Goal: Task Accomplishment & Management: Use online tool/utility

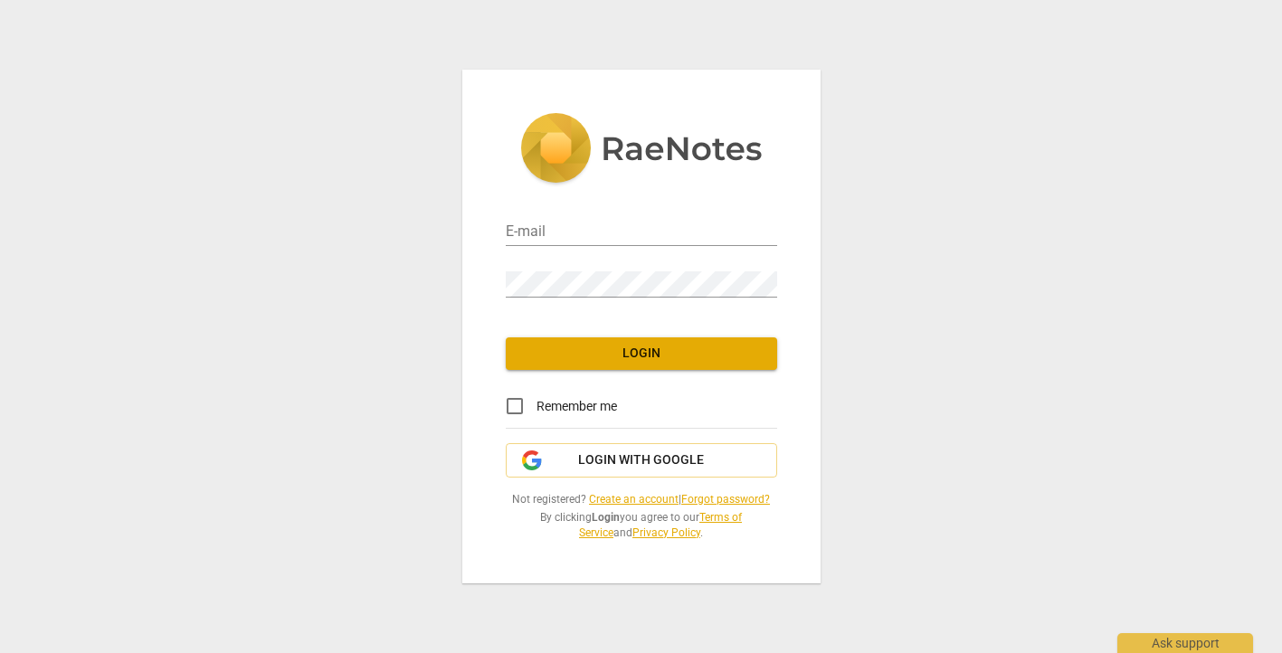
type input "[EMAIL_ADDRESS][DOMAIN_NAME]"
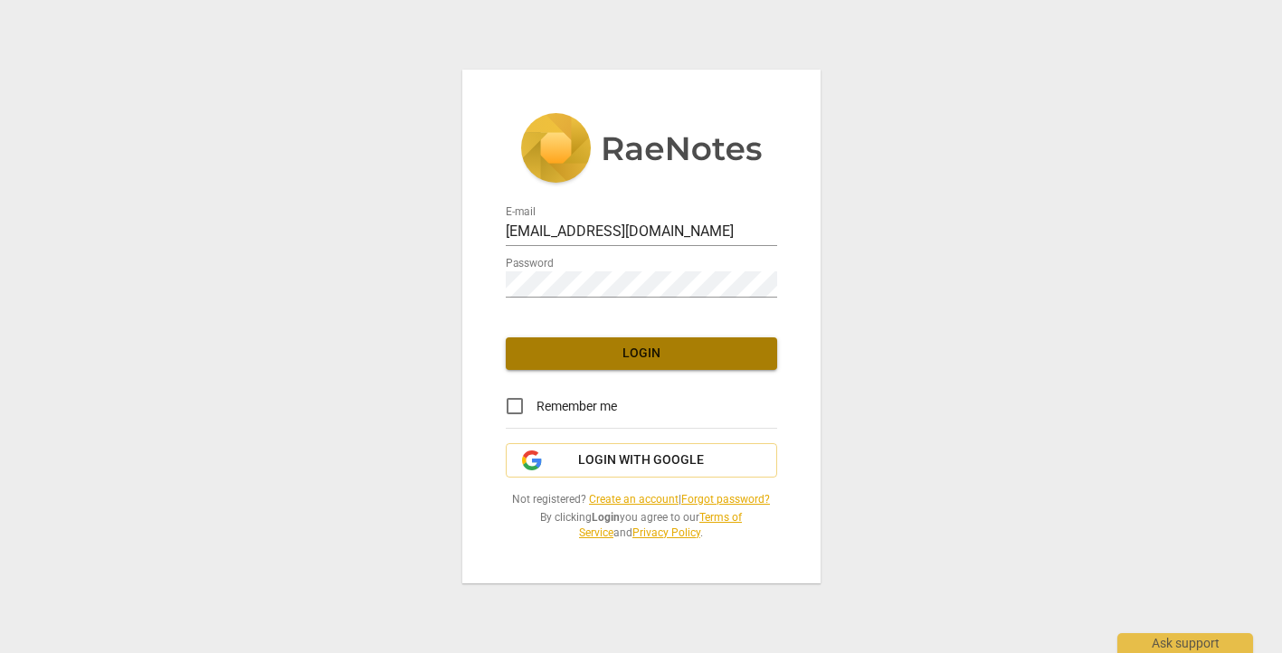
click at [537, 352] on span "Login" at bounding box center [641, 354] width 243 height 18
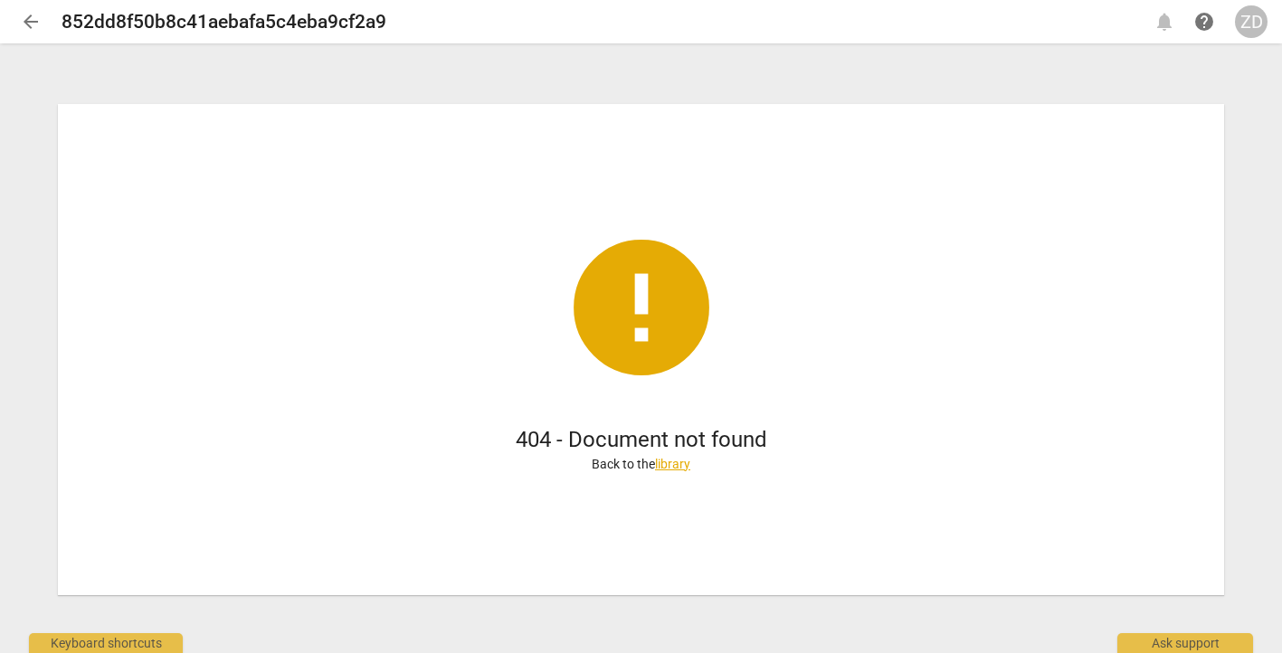
click at [33, 18] on span "arrow_back" at bounding box center [31, 22] width 22 height 22
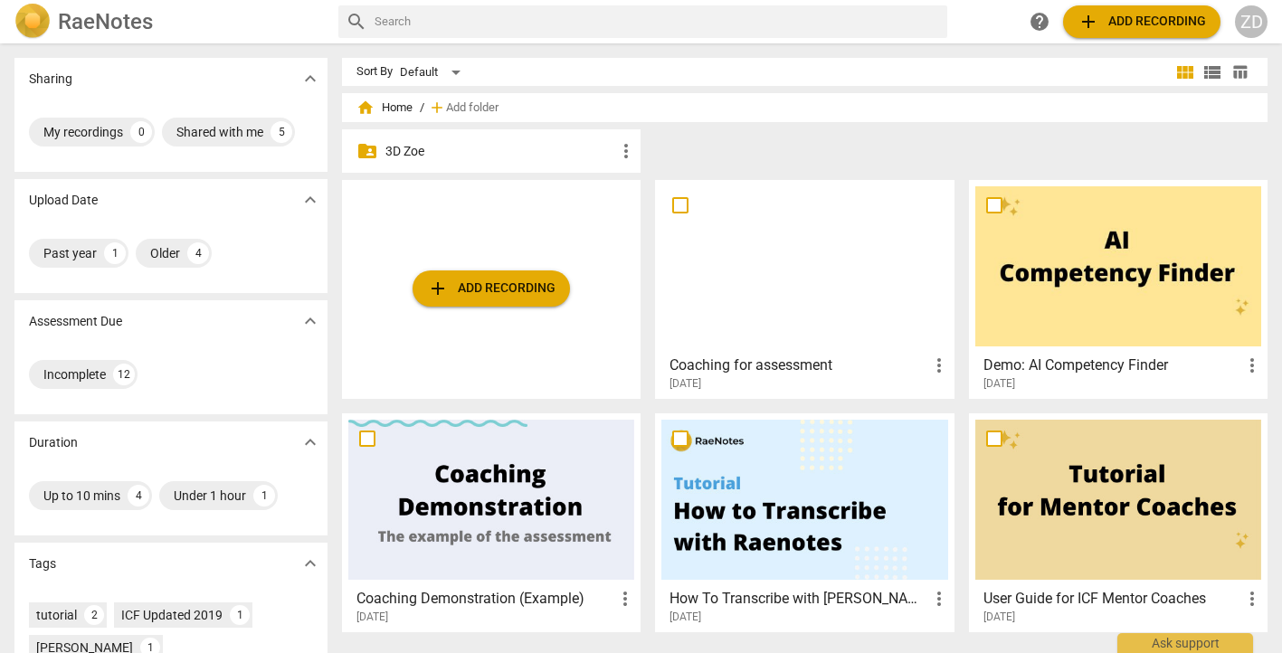
click at [421, 153] on p "3D Zoe" at bounding box center [501, 151] width 230 height 19
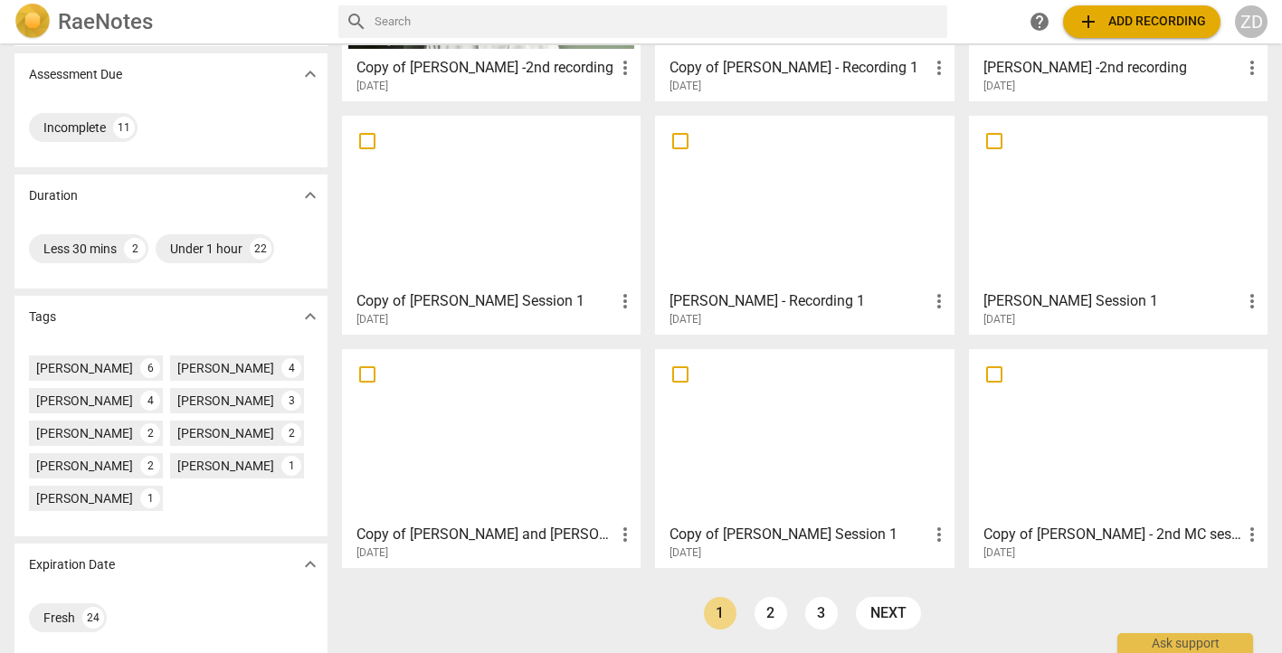
scroll to position [246, 0]
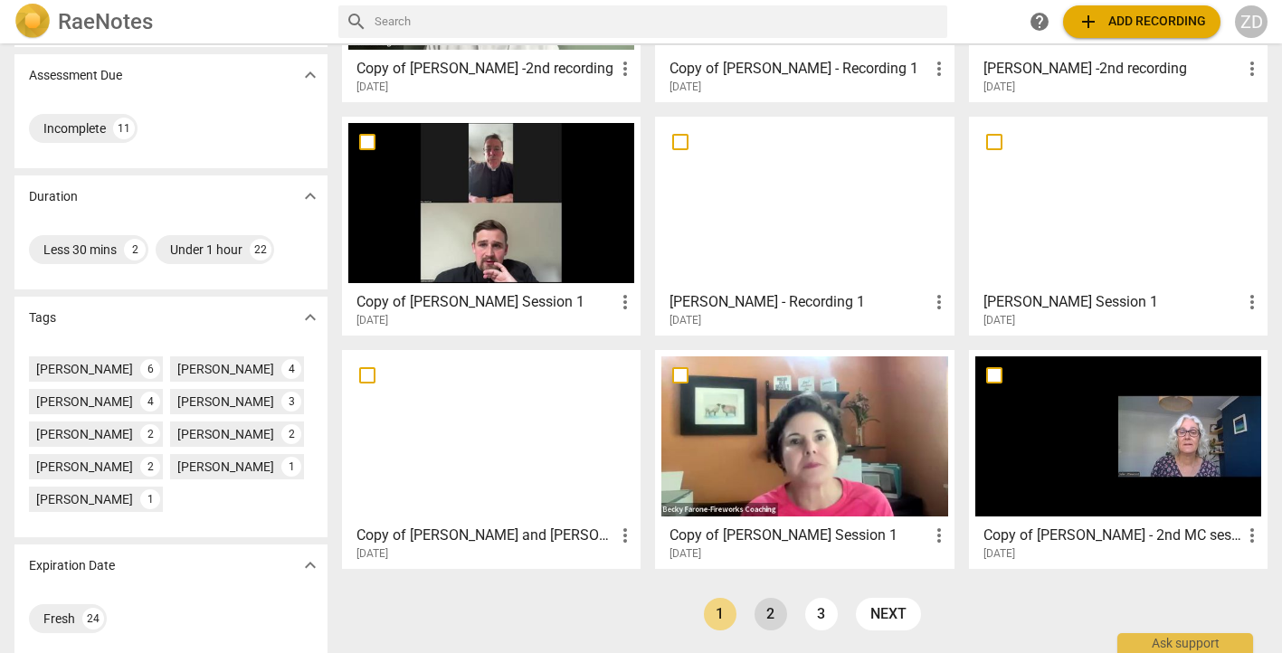
click at [768, 608] on link "2" at bounding box center [771, 614] width 33 height 33
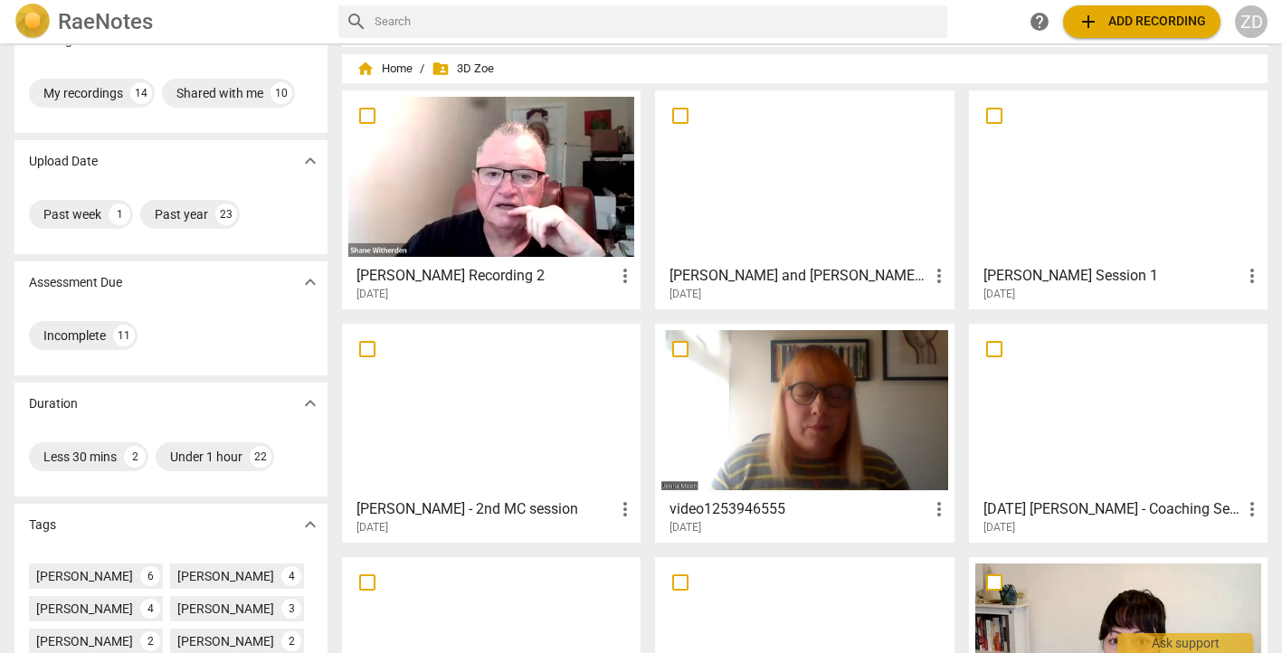
scroll to position [40, 0]
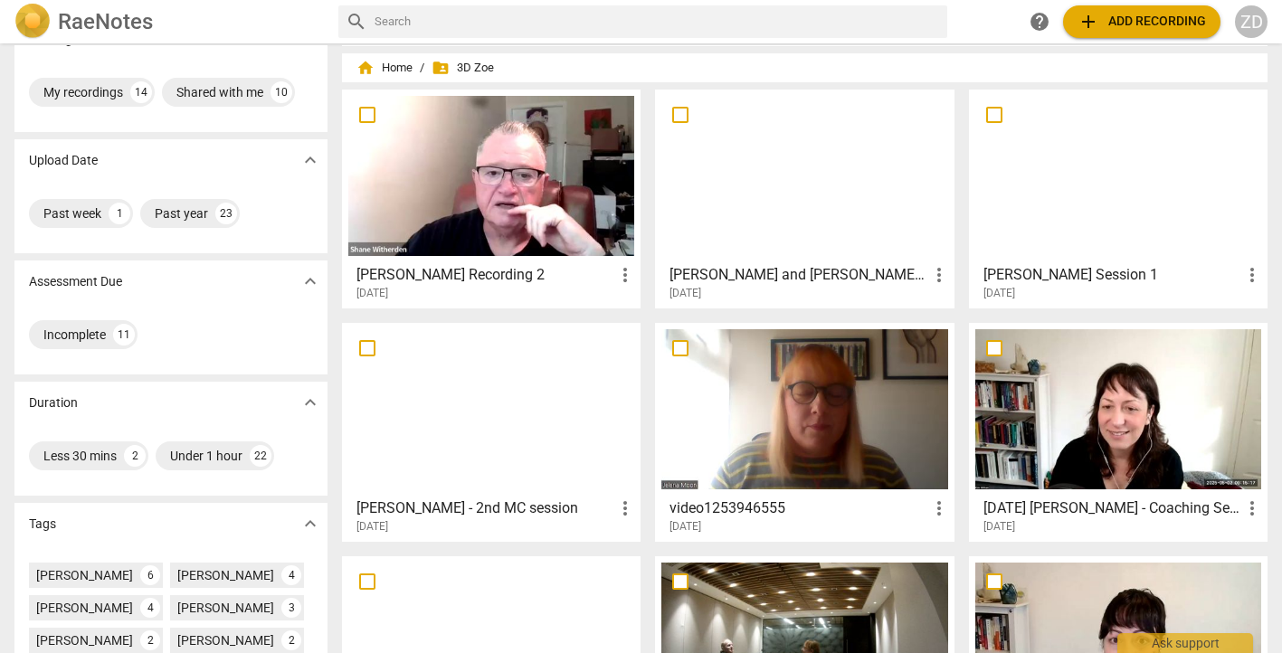
click at [476, 278] on h3 "[PERSON_NAME] Recording 2" at bounding box center [486, 275] width 258 height 22
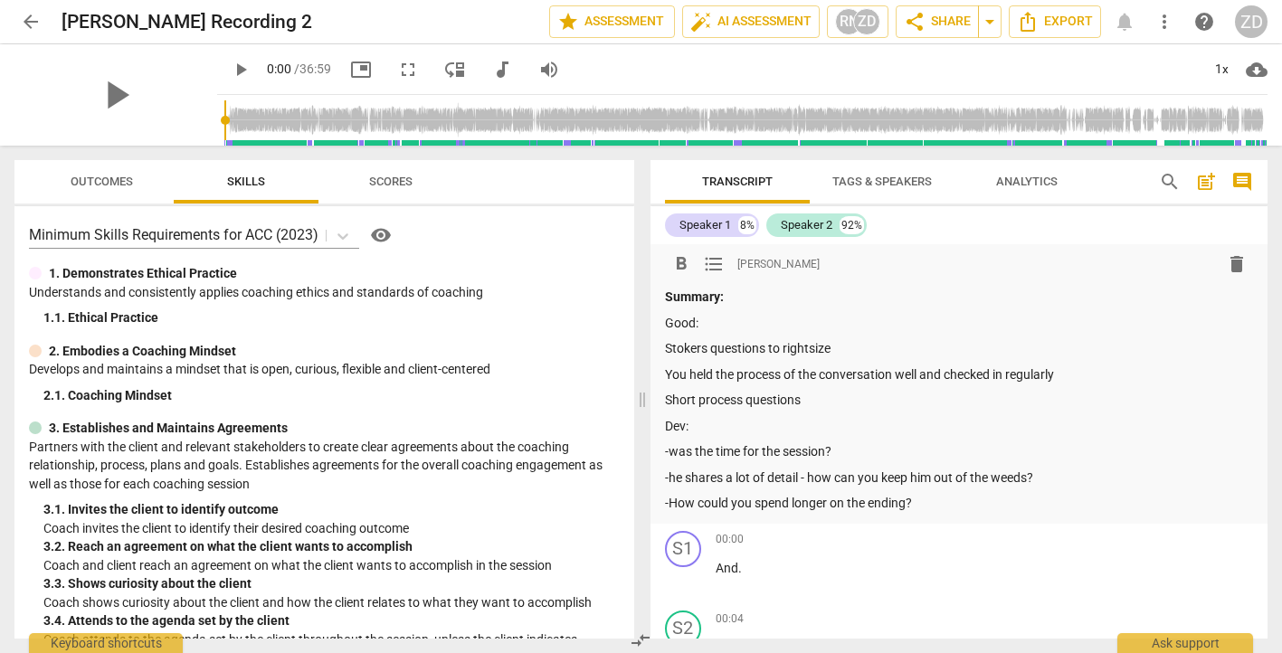
click at [700, 446] on p "-was the time for the session?" at bounding box center [959, 452] width 589 height 19
click at [676, 453] on p "-was the time for the session?" at bounding box center [959, 452] width 589 height 19
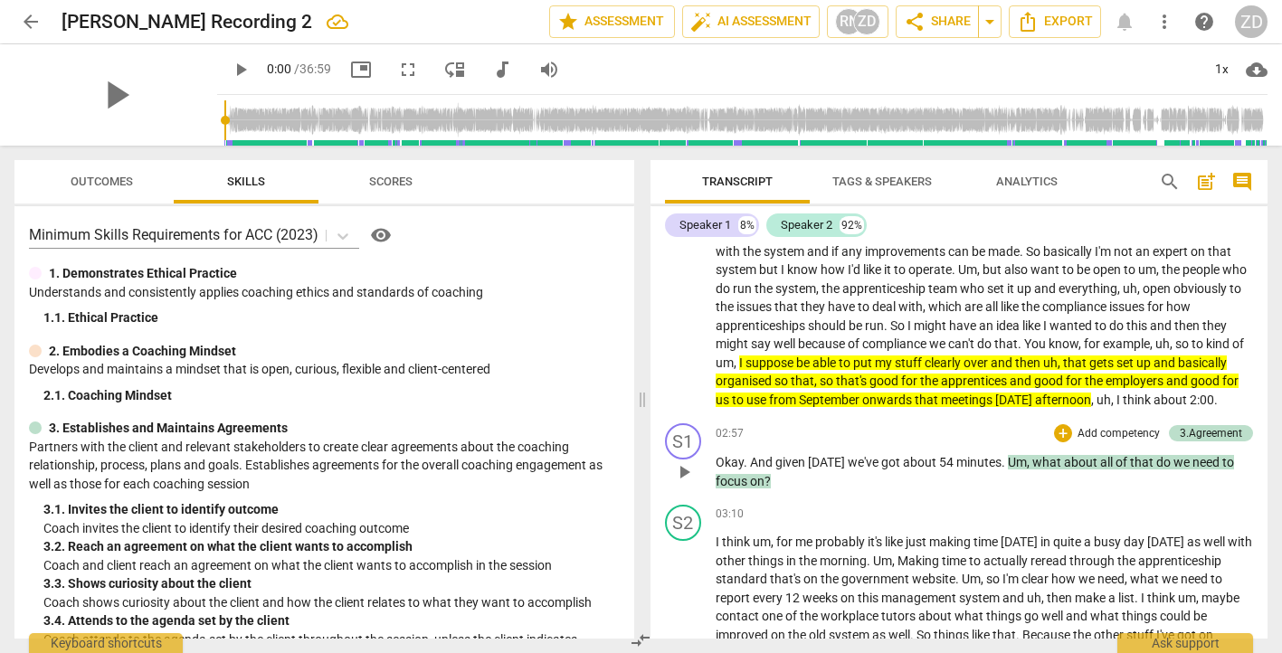
scroll to position [818, 0]
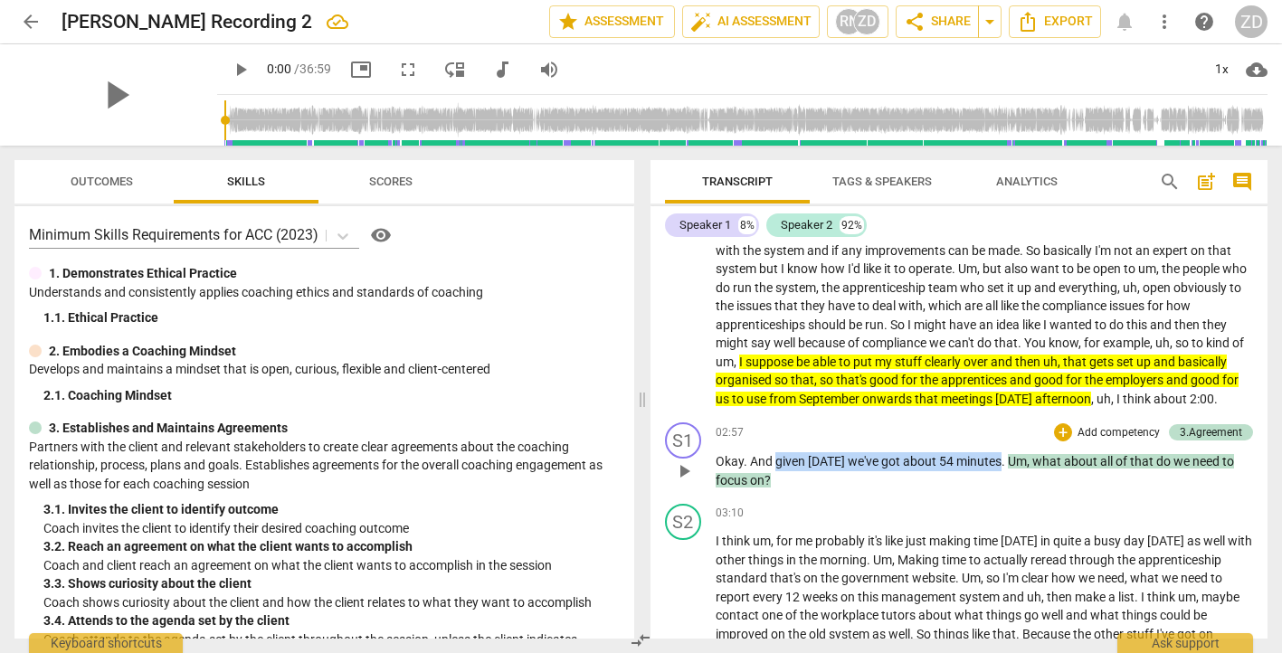
drag, startPoint x: 994, startPoint y: 480, endPoint x: 776, endPoint y: 482, distance: 218.1
click at [776, 482] on p "Okay . And given [DATE] we've got about 54 minutes . Um , what about all of tha…" at bounding box center [985, 471] width 539 height 37
click at [1095, 442] on p "Add competency" at bounding box center [1119, 433] width 86 height 16
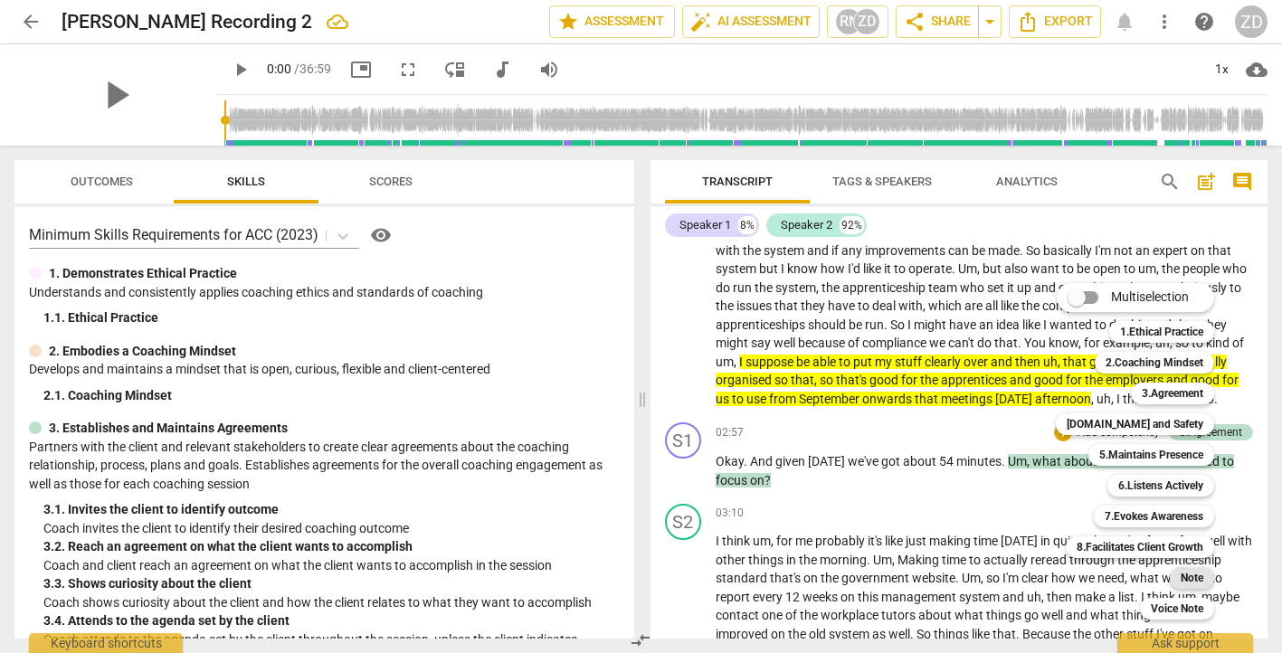
click at [1191, 572] on b "Note" at bounding box center [1192, 578] width 23 height 22
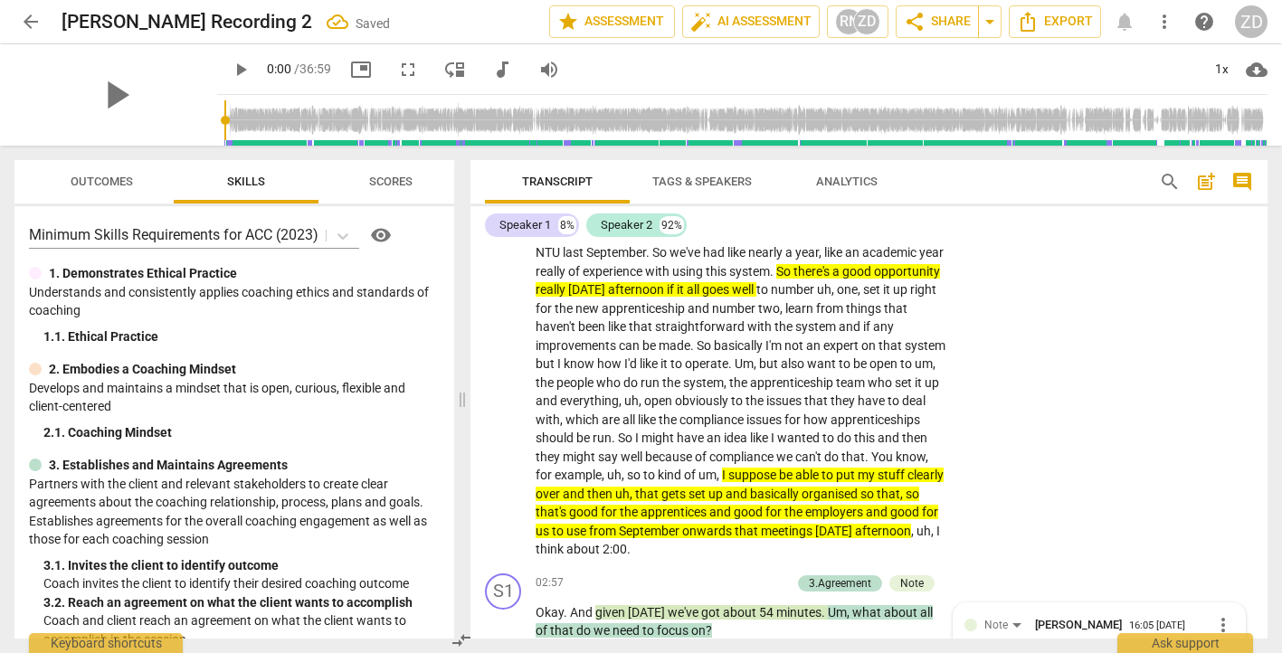
scroll to position [1063, 0]
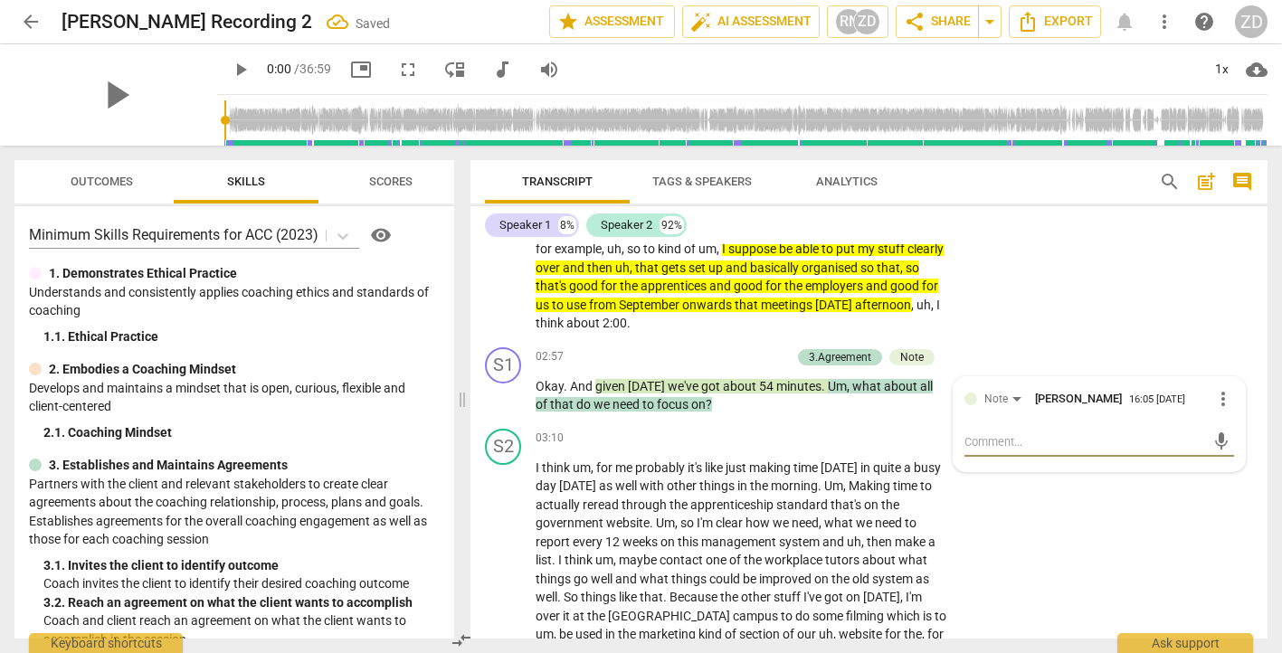
type textarea "I"
type textarea "Is"
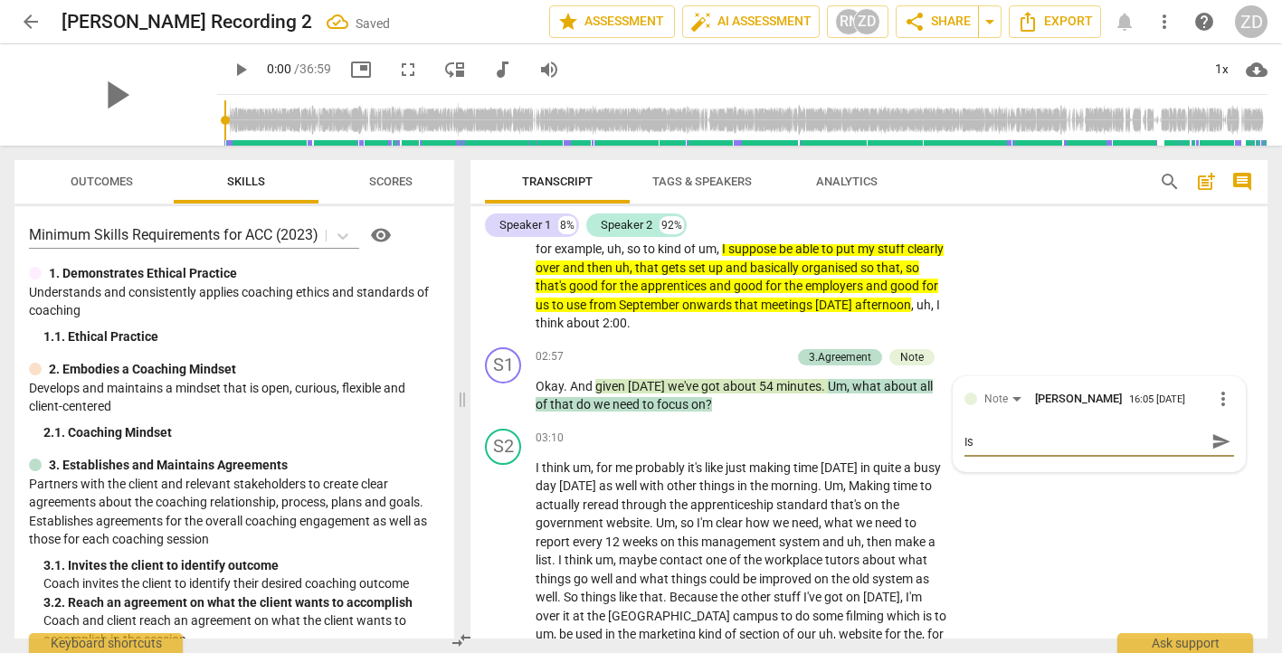
type textarea "Is"
type textarea "Is t"
type textarea "Is th"
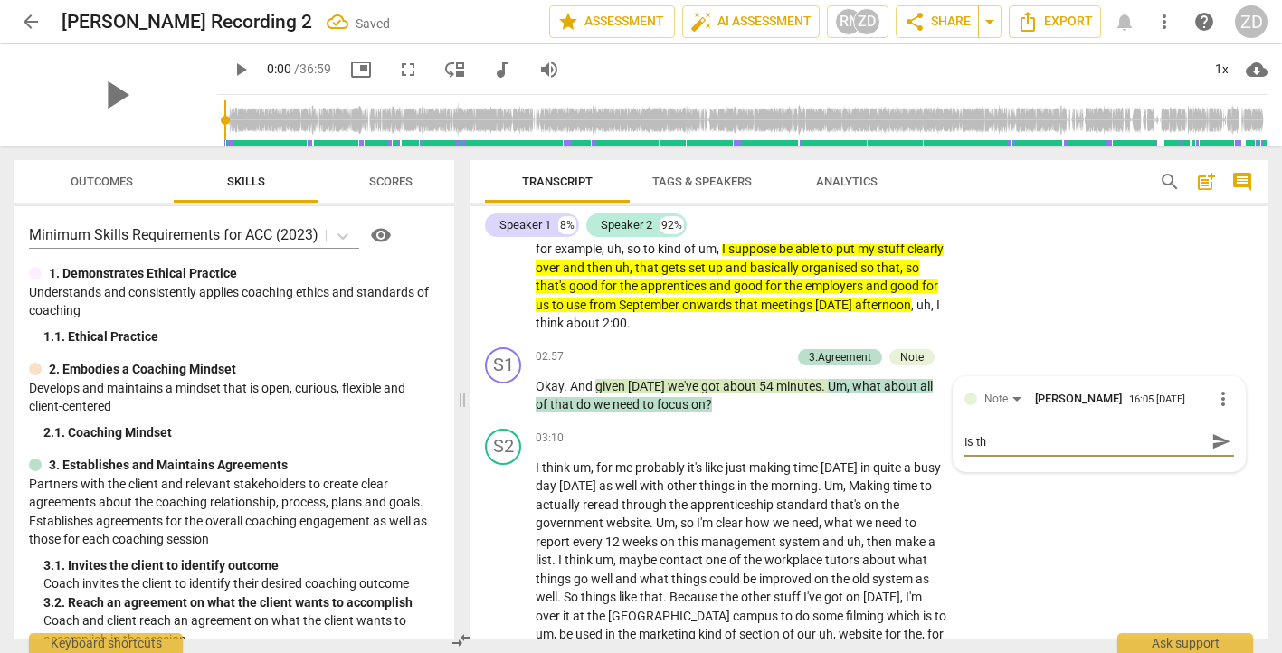
type textarea "Is the"
type textarea "Is the s"
type textarea "Is the ss"
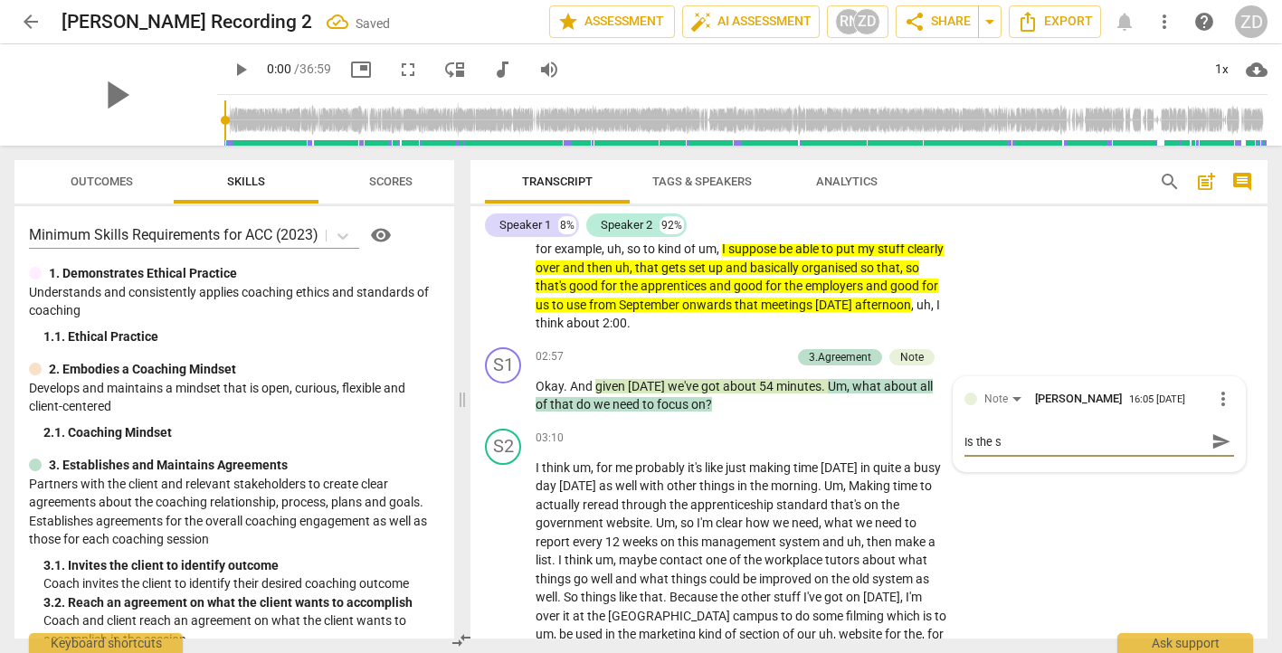
type textarea "Is the ss"
type textarea "Is the s"
type textarea "Is the se"
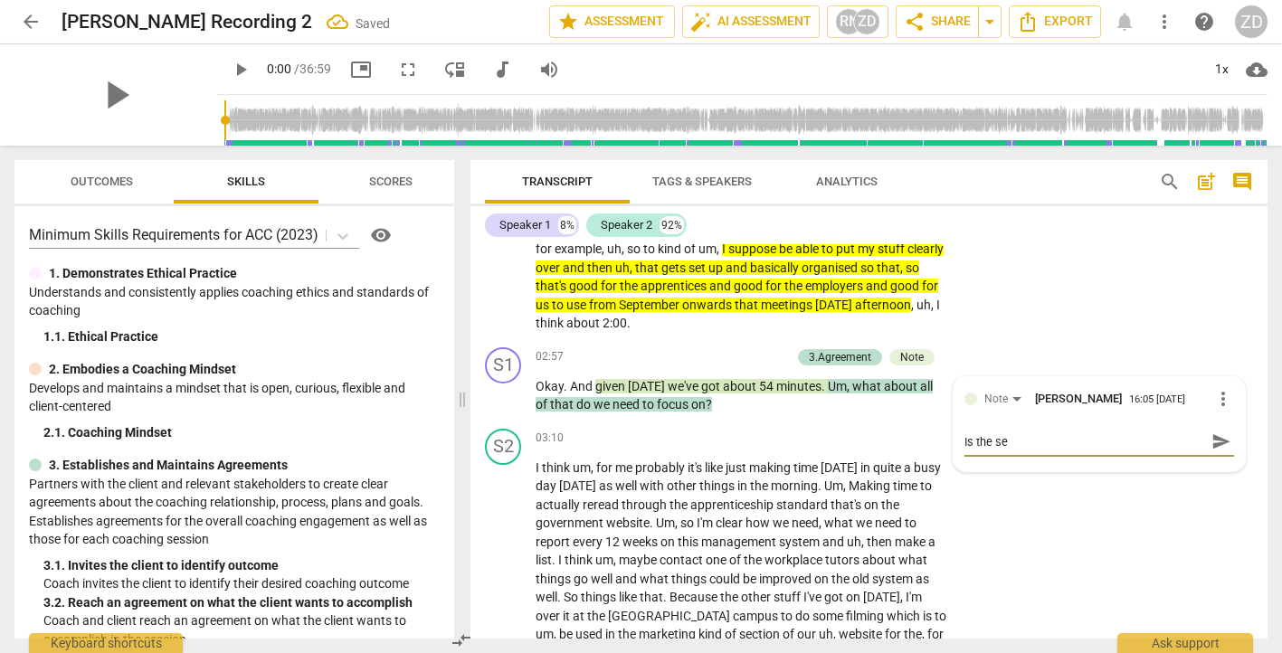
type textarea "Is the ses"
type textarea "Is the sess"
type textarea "Is the sessi"
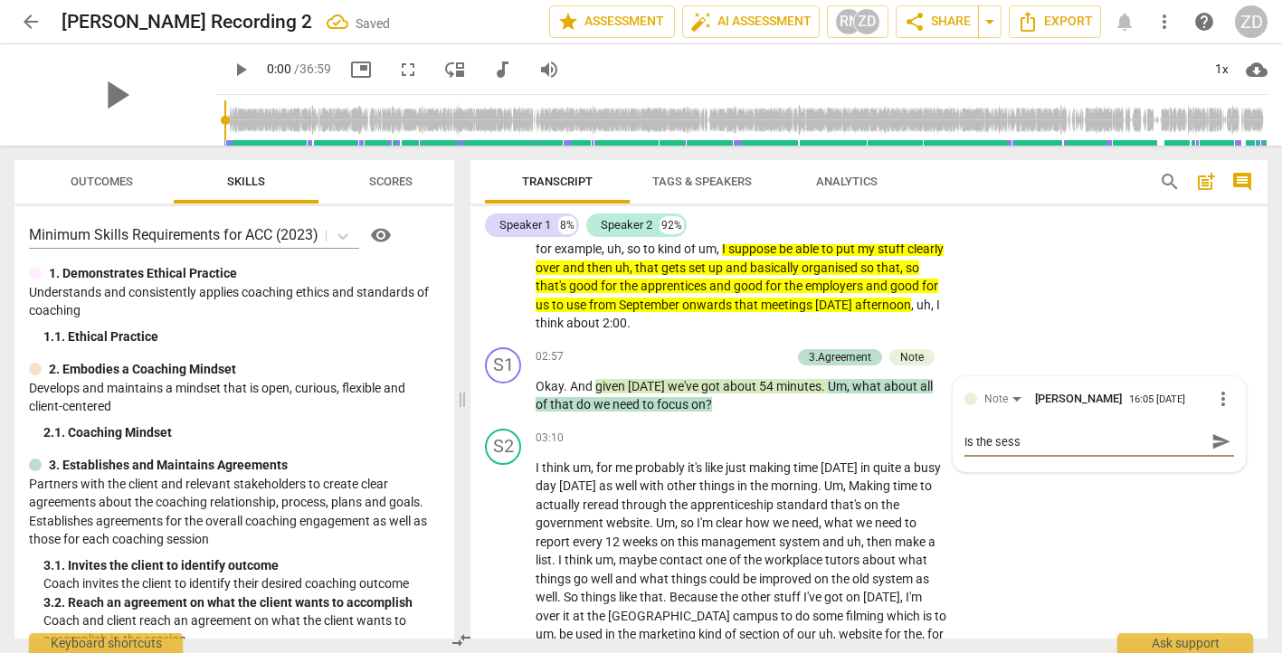
type textarea "Is the sessi"
type textarea "Is the sessio"
type textarea "Is the session"
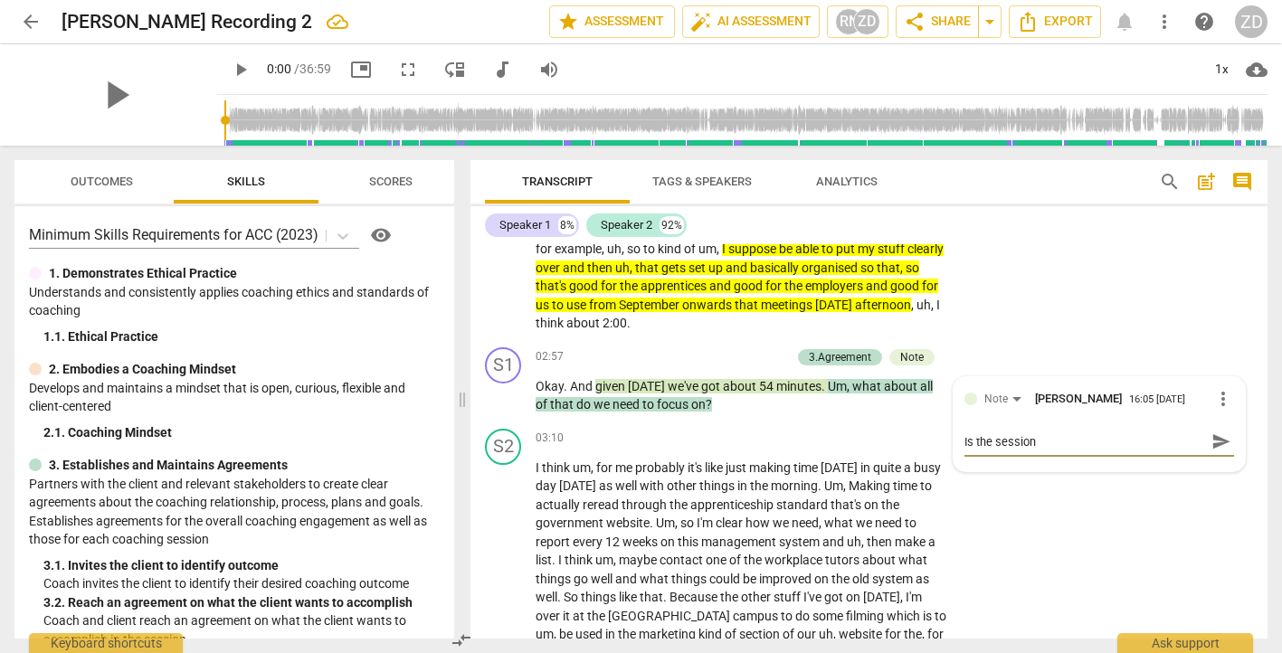
type textarea "Is the session"
type textarea "Is the session 3"
type textarea "Is the session 36"
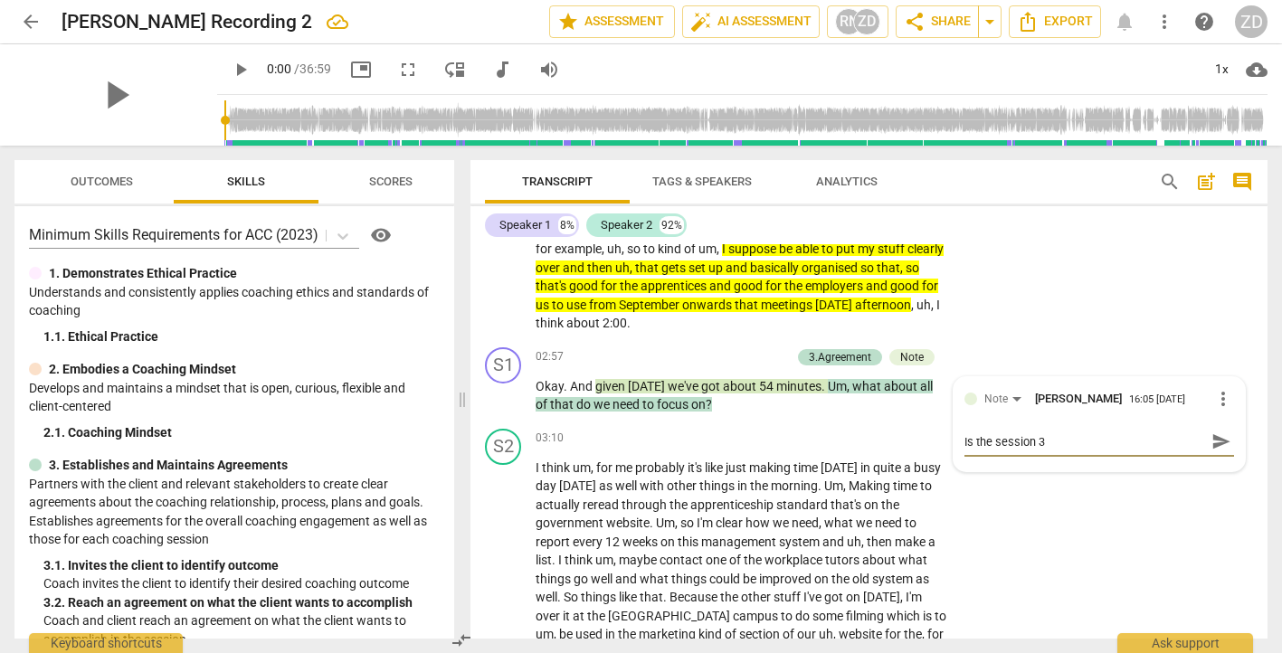
type textarea "Is the session 36"
type textarea "Is the session 36 o"
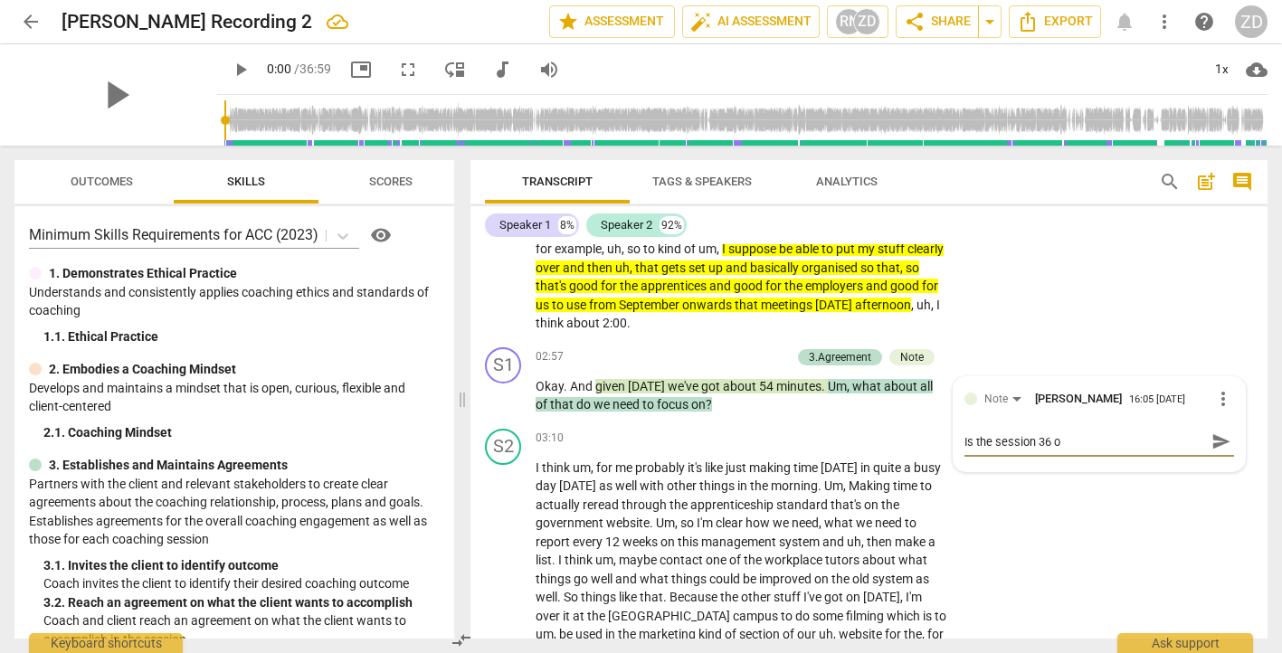
type textarea "Is the session 36 or"
type textarea "Is the session 36 or 5"
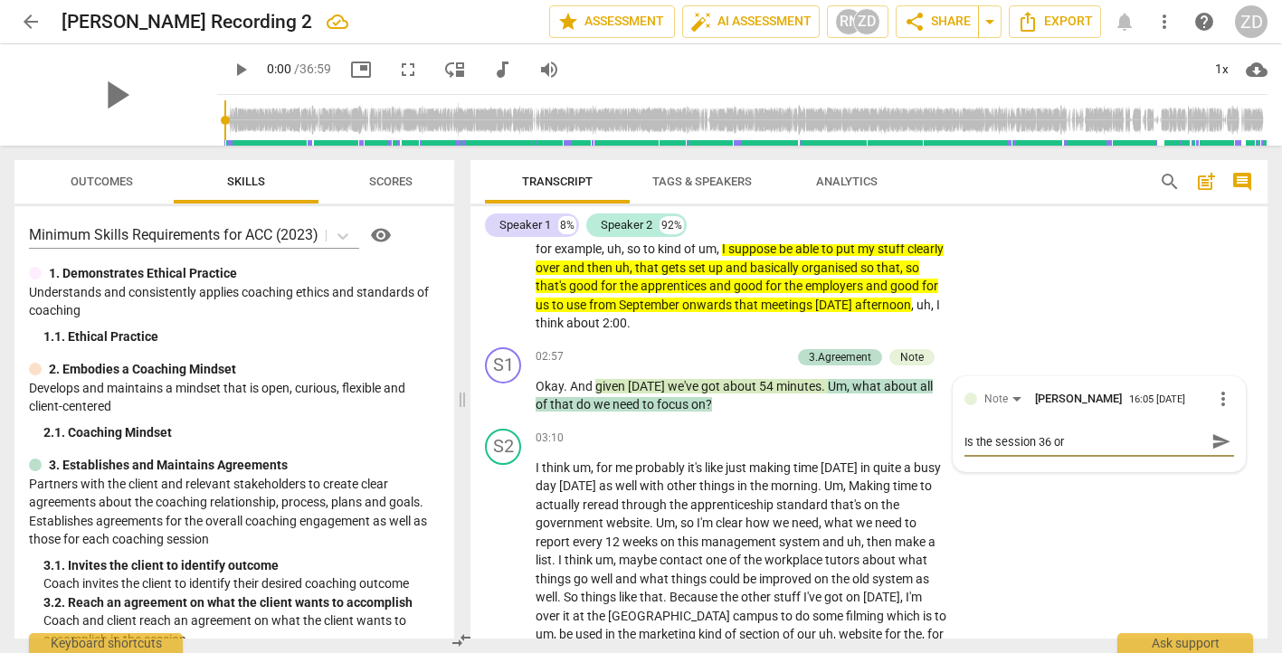
type textarea "Is the session 36 or 5"
type textarea "Is the session 36 or 53"
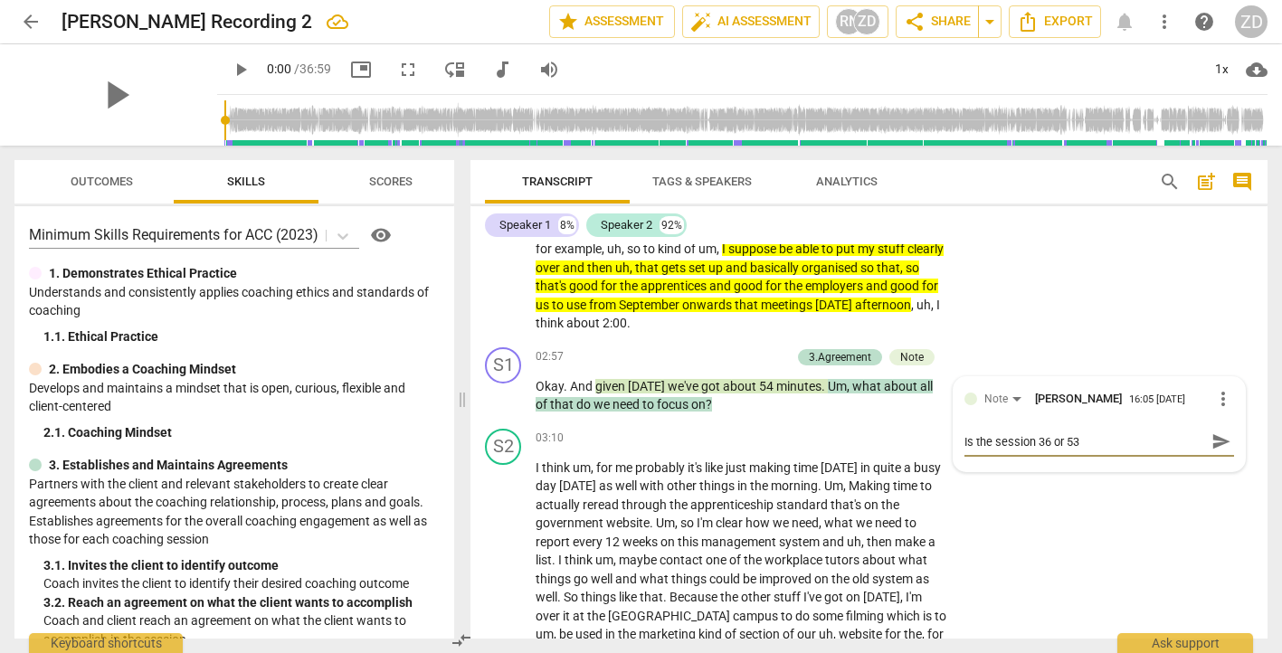
type textarea "Is the session 36 or 53 m"
type textarea "Is the session 36 or 53 mi"
type textarea "Is the session 36 or 53 min"
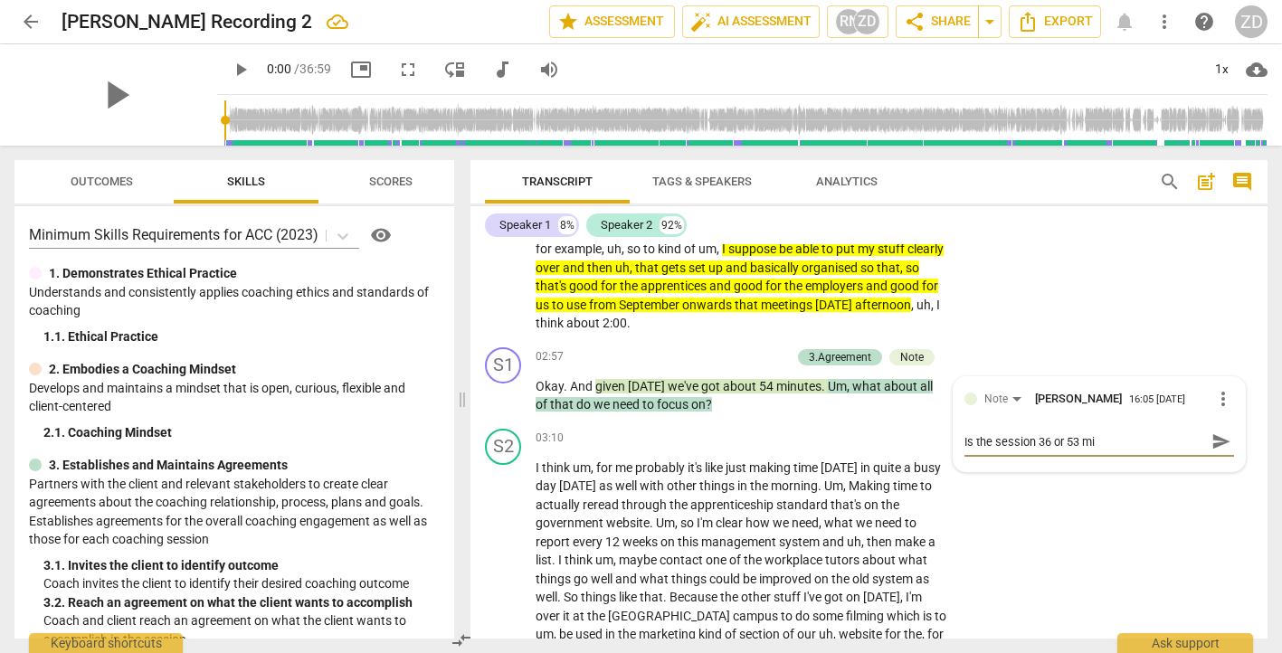
type textarea "Is the session 36 or 53 min"
type textarea "Is the session 36 or 53 mins"
type textarea "Is the session 36 or 53 mins?"
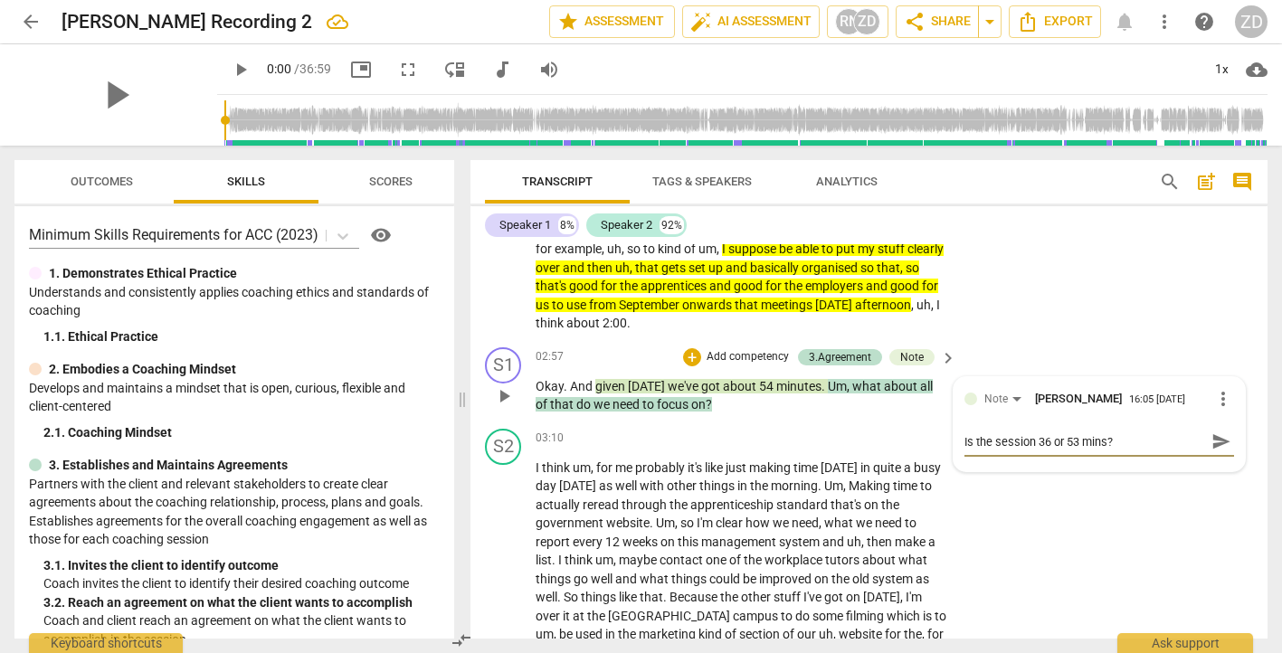
click at [1212, 446] on span "send" at bounding box center [1222, 442] width 20 height 20
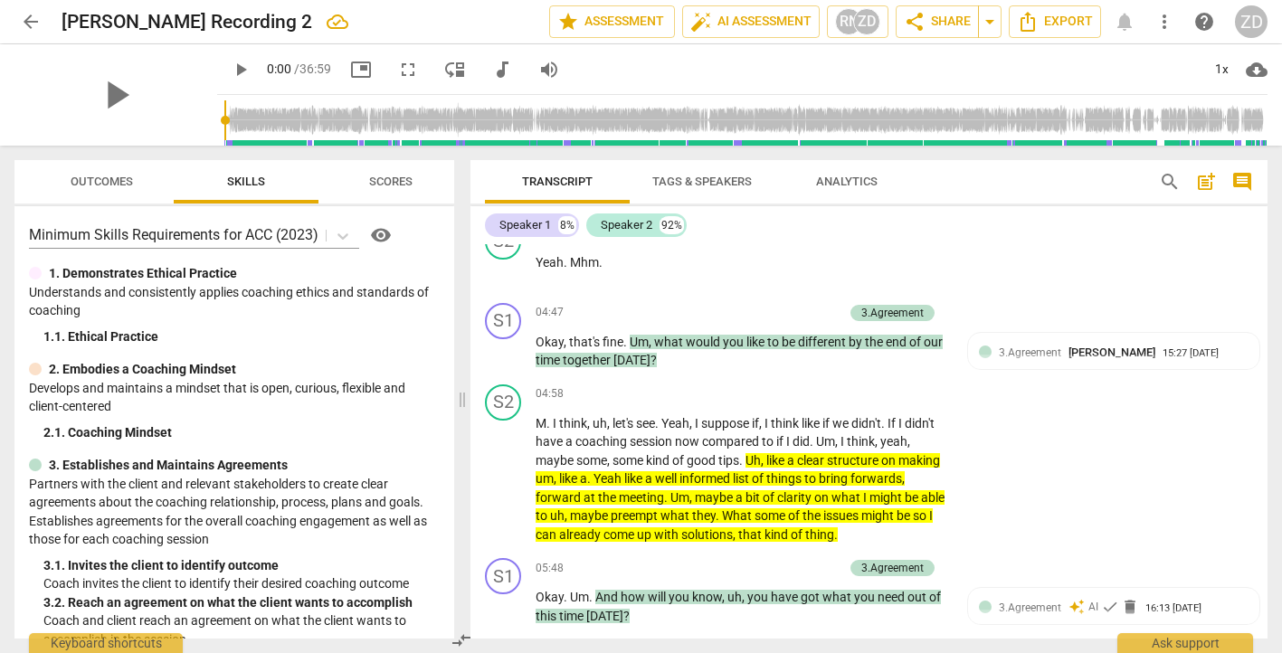
scroll to position [1700, 0]
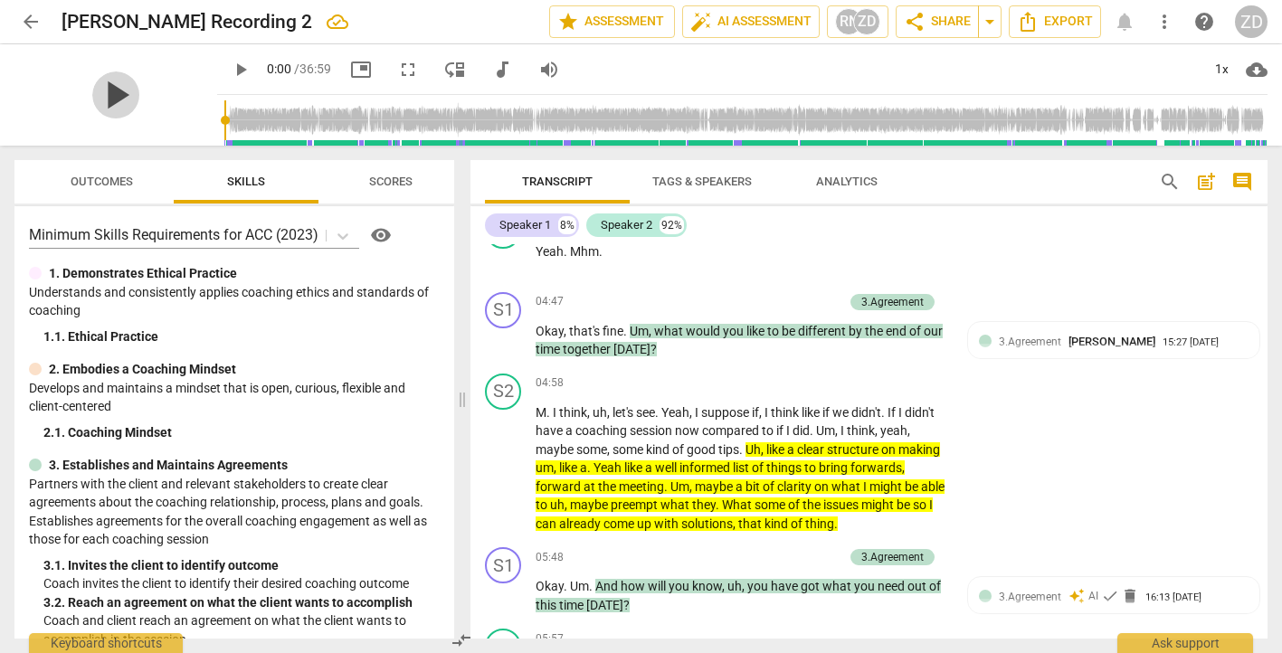
click at [118, 83] on span "play_arrow" at bounding box center [115, 95] width 47 height 47
click at [255, 119] on input "range" at bounding box center [746, 120] width 1044 height 58
click at [230, 62] on span "pause" at bounding box center [241, 70] width 22 height 22
type input "113"
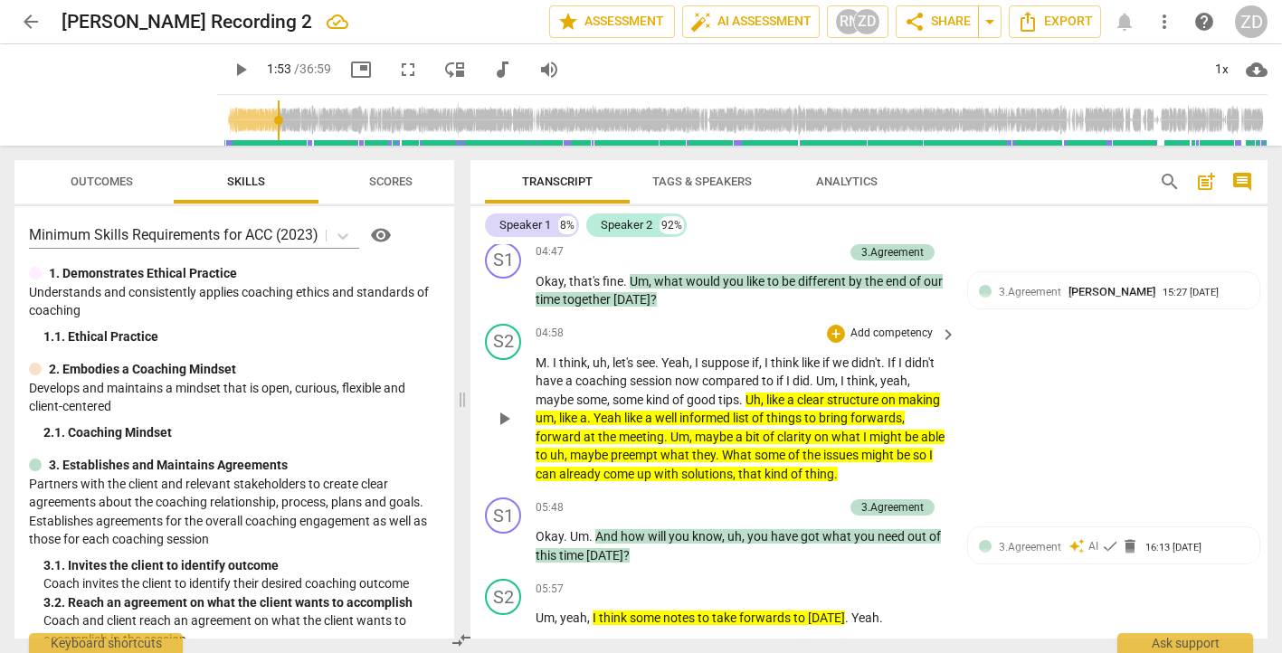
scroll to position [1756, 0]
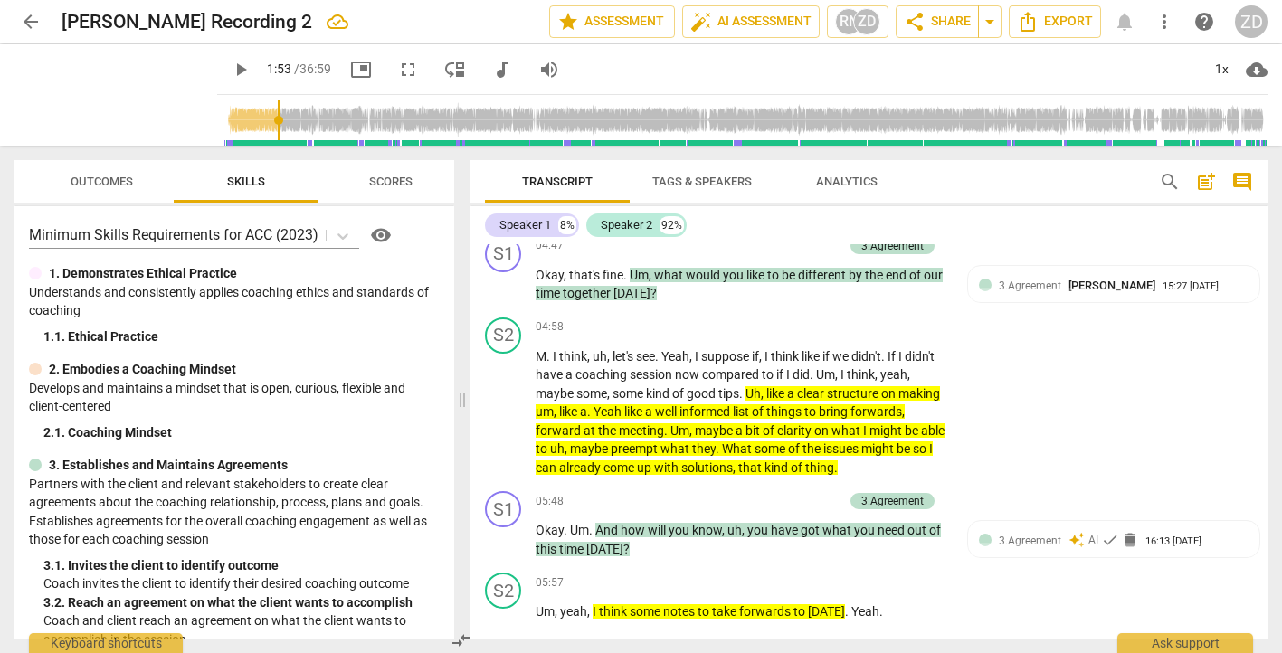
click at [100, 183] on span "Outcomes" at bounding box center [102, 182] width 62 height 14
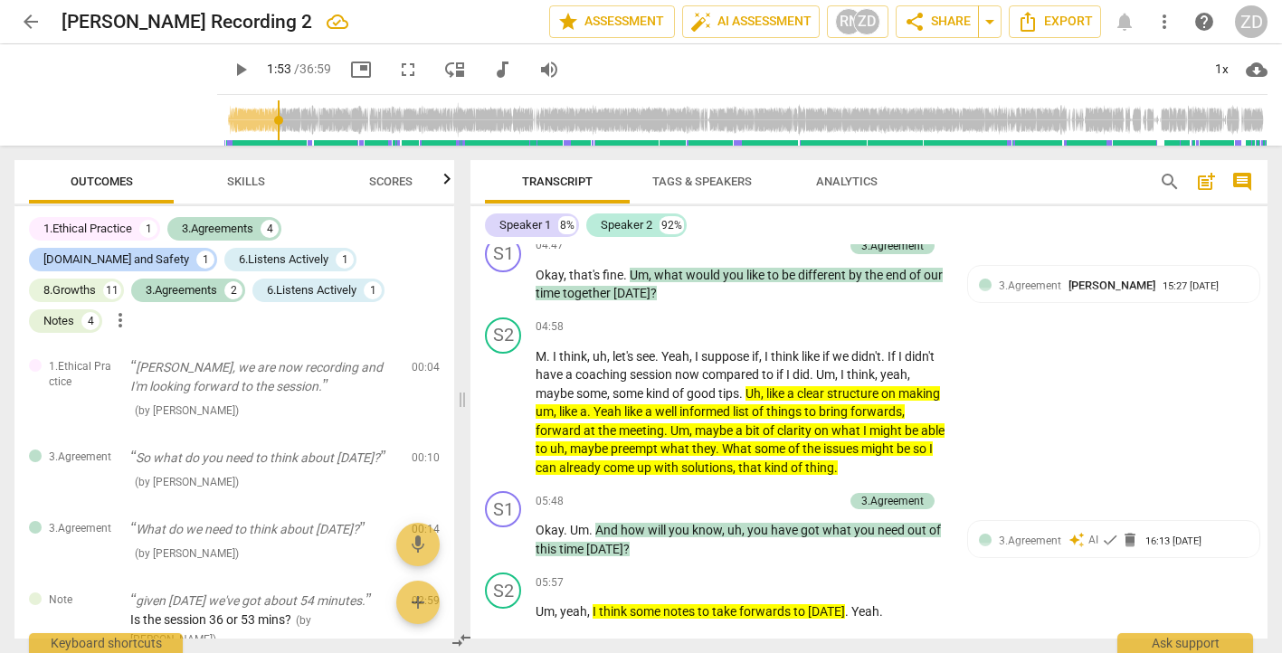
click at [1252, 21] on div "ZD" at bounding box center [1251, 21] width 33 height 33
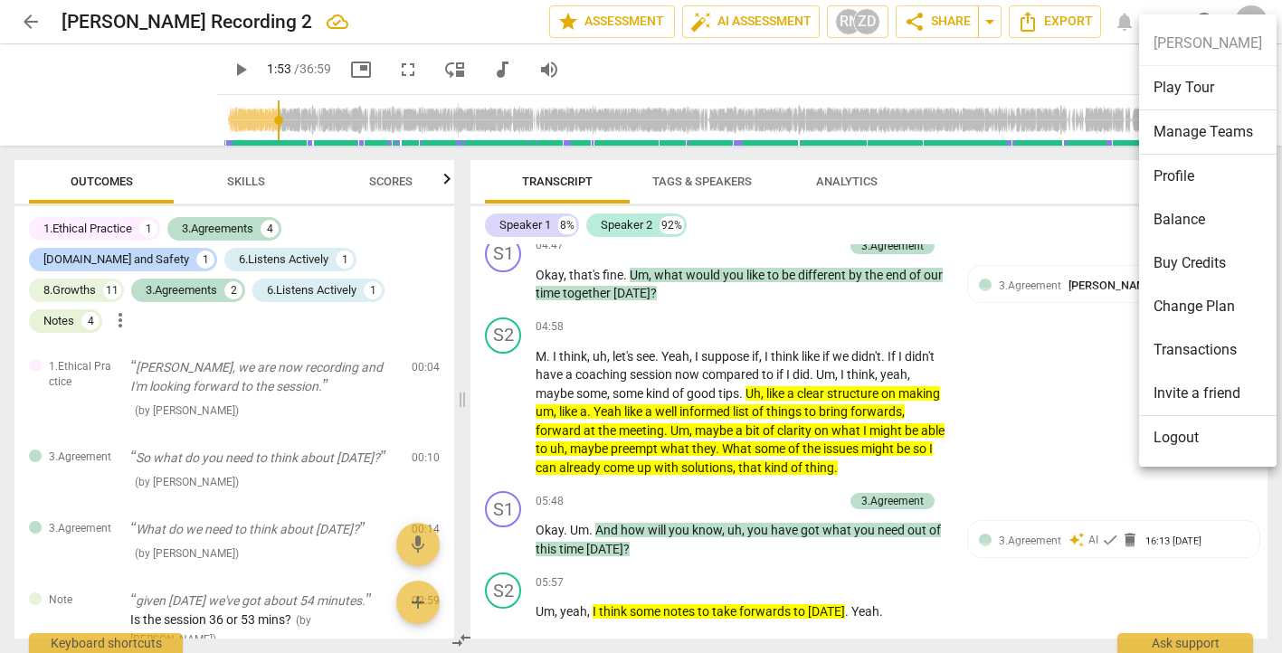
click at [1178, 434] on li "Logout" at bounding box center [1208, 437] width 138 height 43
